Goal: Task Accomplishment & Management: Manage account settings

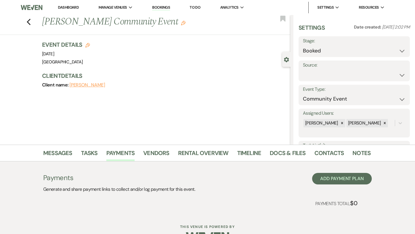
select select "7"
click at [30, 21] on icon "Previous" at bounding box center [28, 21] width 4 height 7
select select "2"
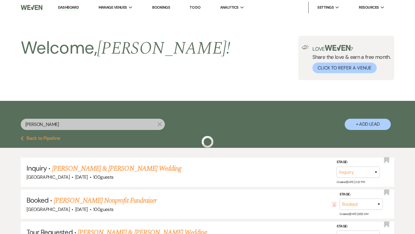
scroll to position [76, 0]
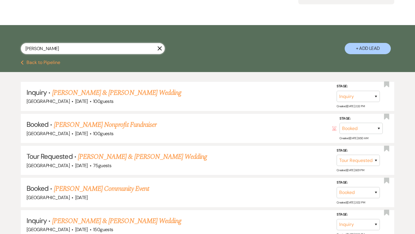
click at [67, 49] on input "[PERSON_NAME]" at bounding box center [93, 48] width 144 height 11
type input "[PERSON_NAME]"
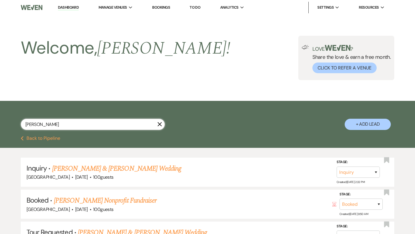
select select "2"
select select "4"
select select "2"
select select "8"
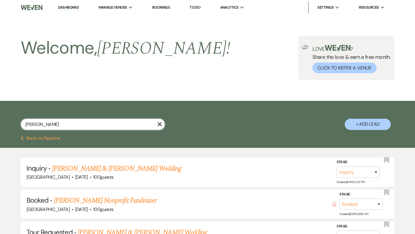
select select "8"
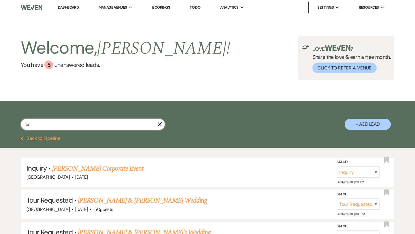
type input "t"
type input "pa"
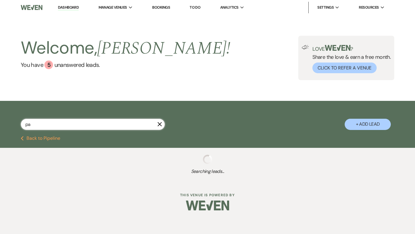
select select "8"
select select "3"
select select "8"
select select "3"
select select "2"
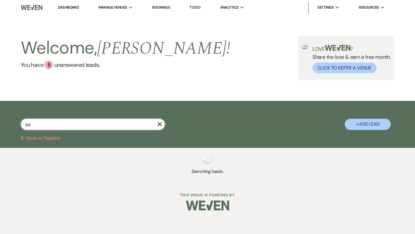
select select "4"
select select "2"
select select "8"
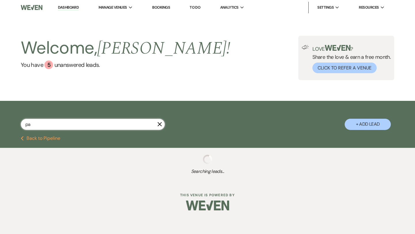
select select "4"
select select "2"
select select "8"
select select "6"
select select "2"
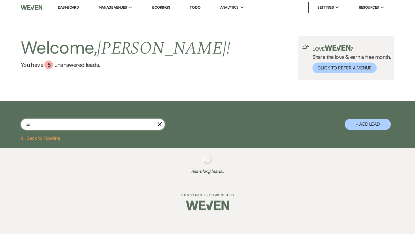
select select "2"
select select "4"
select select "2"
select select "5"
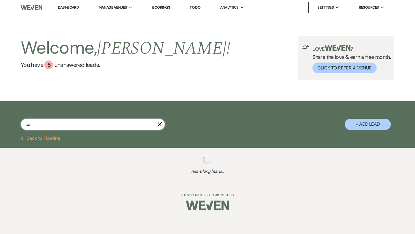
select select "2"
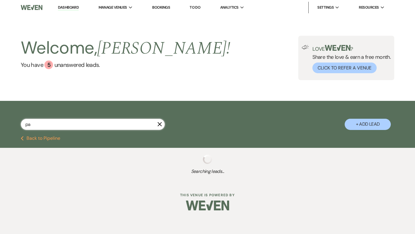
select select "5"
select select "2"
select select "4"
select select "8"
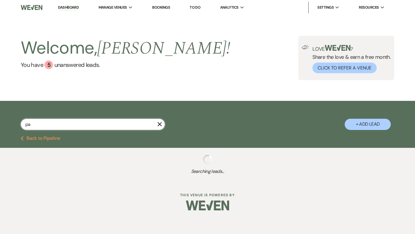
select select "5"
select select "2"
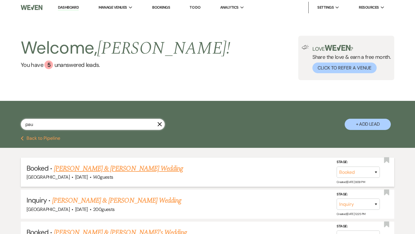
type input "pau"
click at [89, 170] on link "[PERSON_NAME] & [PERSON_NAME] Wedding" at bounding box center [118, 168] width 129 height 10
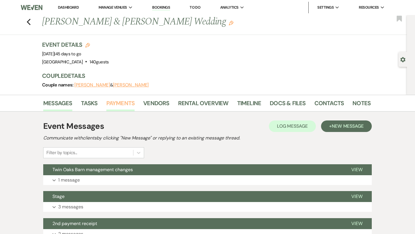
click at [130, 103] on link "Payments" at bounding box center [120, 104] width 29 height 13
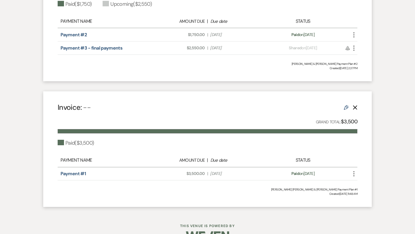
scroll to position [210, 0]
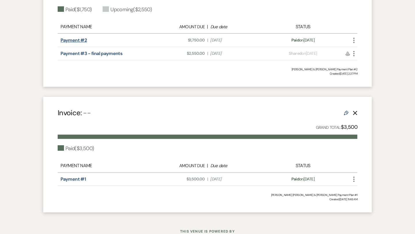
click at [83, 41] on link "Payment #2" at bounding box center [73, 40] width 26 height 6
